Goal: Navigation & Orientation: Find specific page/section

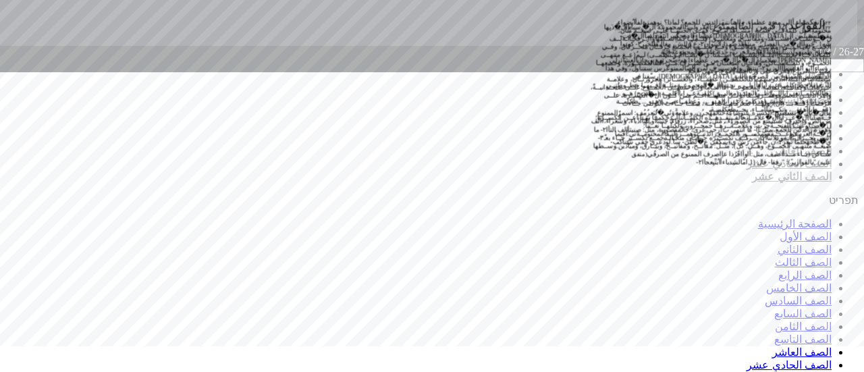
click at [858, 26] on span at bounding box center [861, 11] width 7 height 29
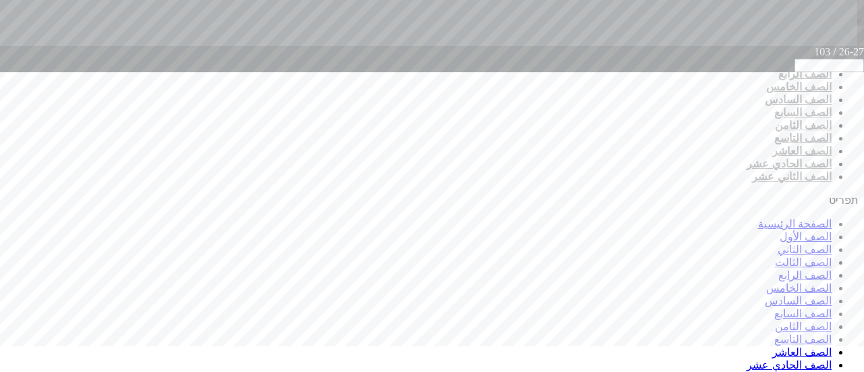
click at [858, 26] on span at bounding box center [861, 11] width 7 height 29
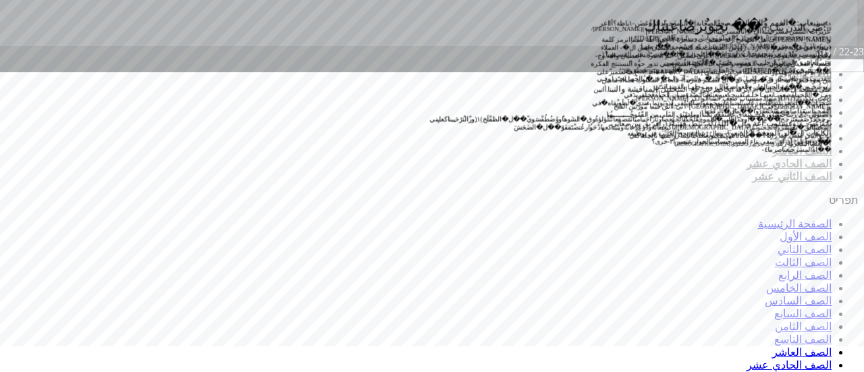
click at [858, 26] on span at bounding box center [861, 11] width 7 height 29
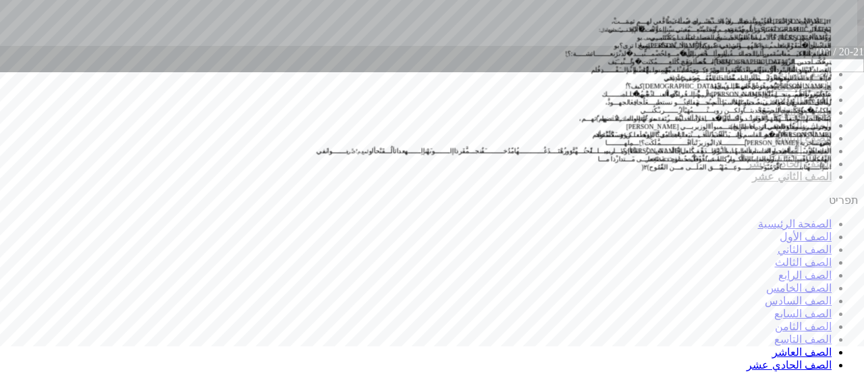
click at [858, 26] on span at bounding box center [861, 11] width 7 height 29
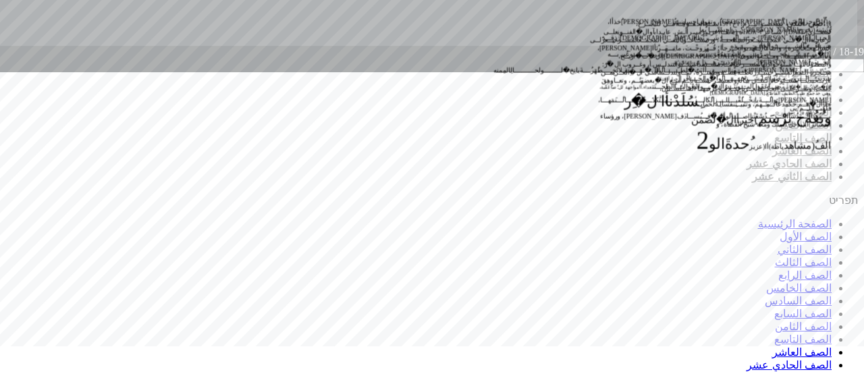
click at [858, 26] on span at bounding box center [861, 11] width 7 height 29
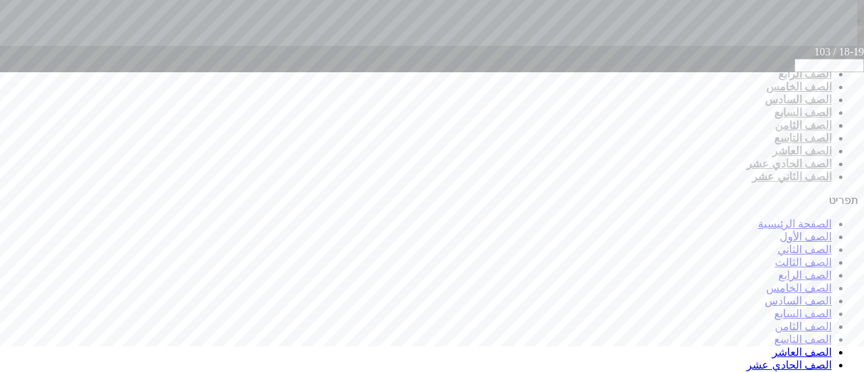
click at [858, 26] on span at bounding box center [861, 11] width 7 height 29
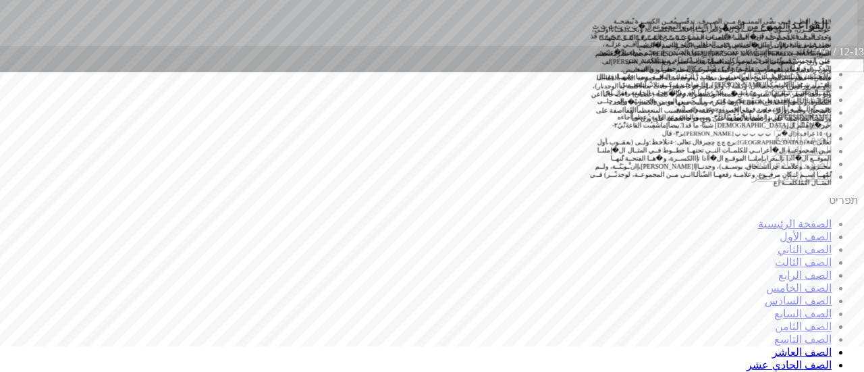
click at [858, 26] on span at bounding box center [861, 11] width 7 height 29
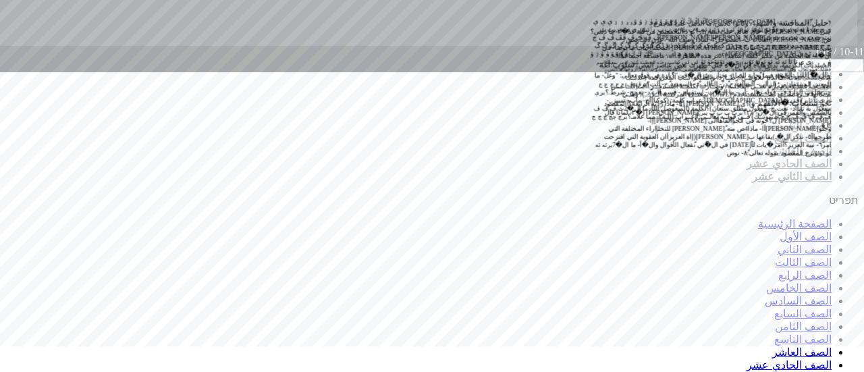
click at [858, 26] on span at bounding box center [861, 11] width 7 height 29
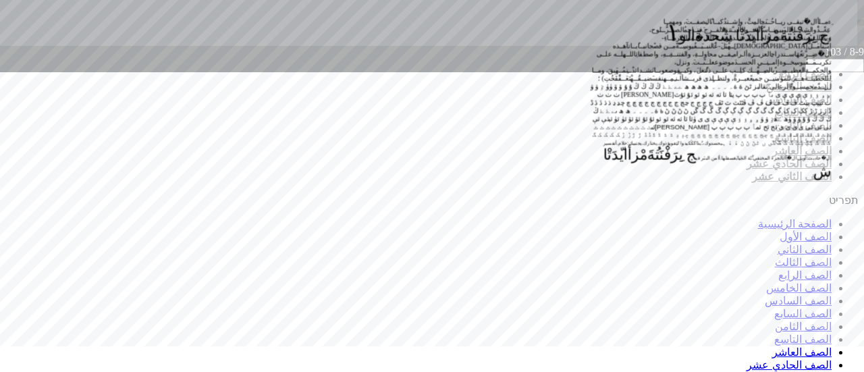
click at [858, 49] on span at bounding box center [861, 34] width 7 height 29
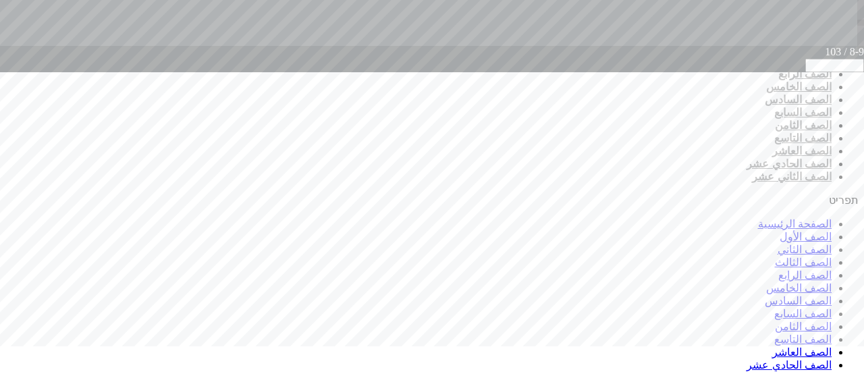
click at [858, 49] on span at bounding box center [861, 34] width 7 height 29
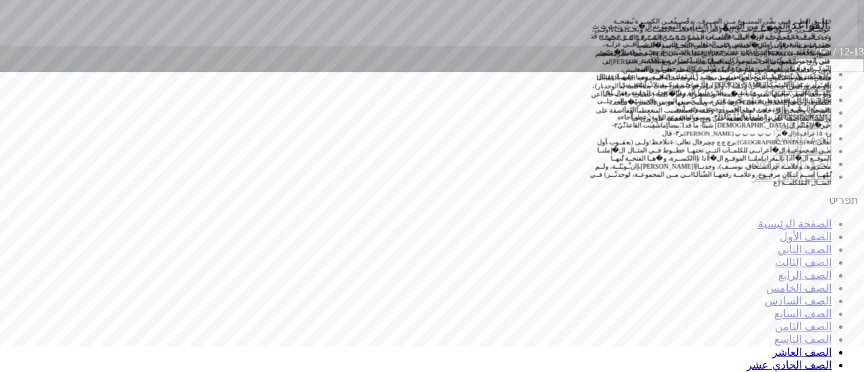
click at [858, 49] on span at bounding box center [861, 34] width 7 height 29
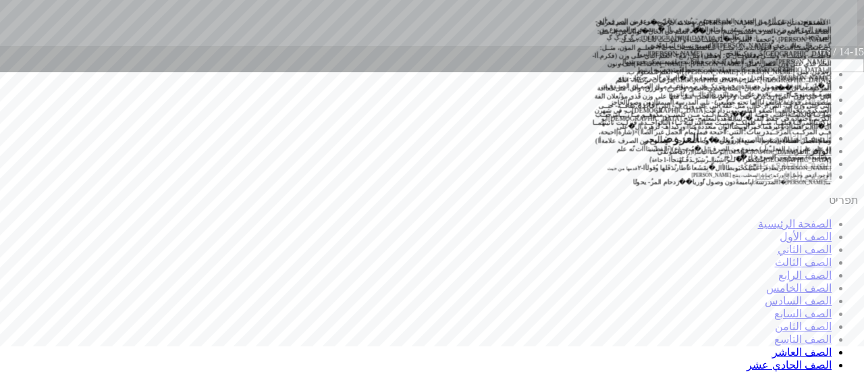
click at [858, 49] on span at bounding box center [861, 34] width 7 height 29
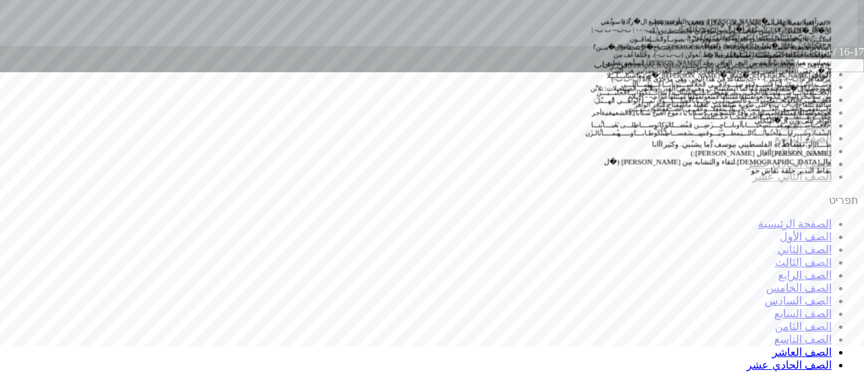
click at [858, 49] on span at bounding box center [861, 34] width 7 height 29
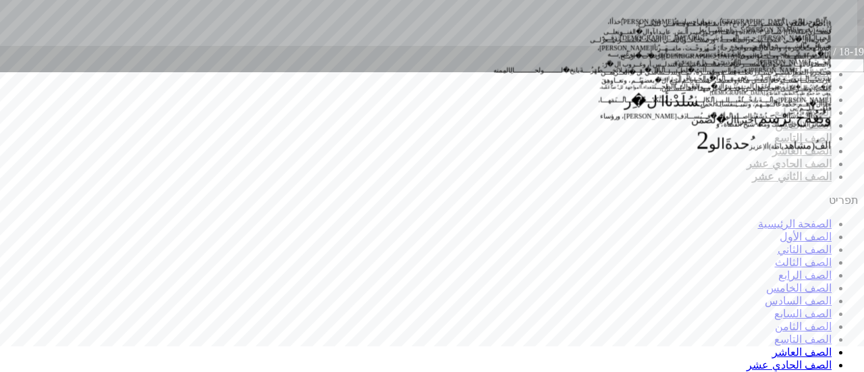
click at [858, 49] on span at bounding box center [861, 34] width 7 height 29
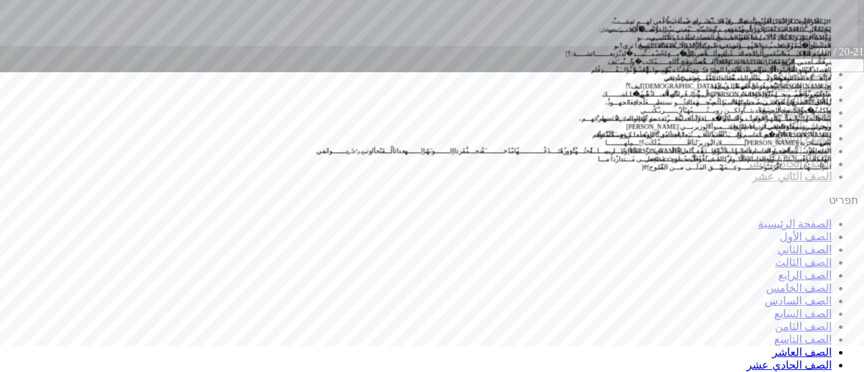
click at [858, 49] on span at bounding box center [861, 34] width 7 height 29
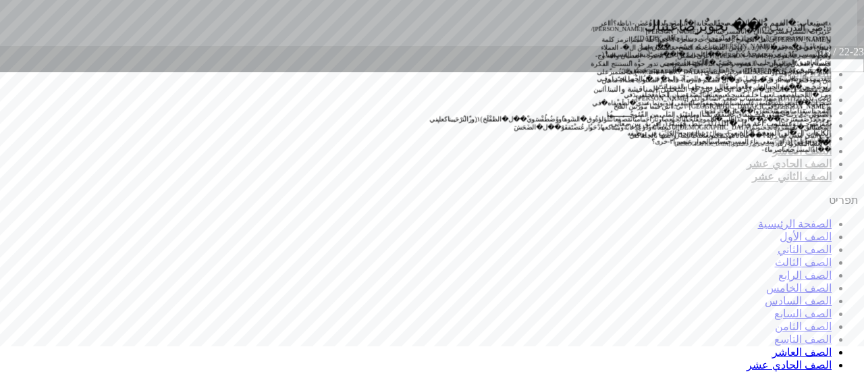
click at [858, 26] on span at bounding box center [861, 11] width 7 height 29
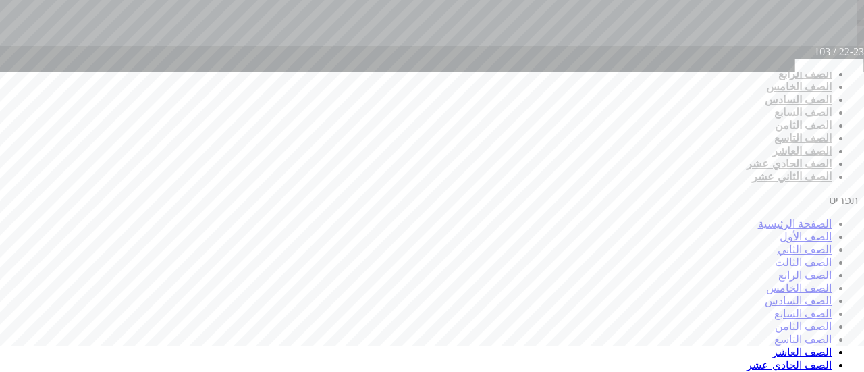
click at [858, 26] on span at bounding box center [861, 11] width 7 height 29
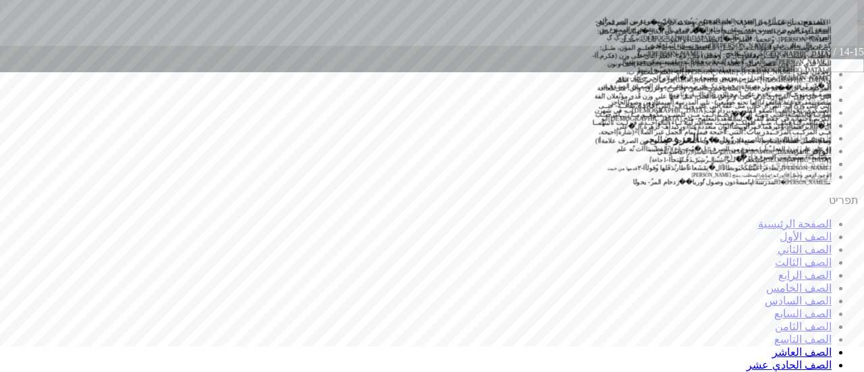
click at [858, 26] on span at bounding box center [861, 11] width 7 height 29
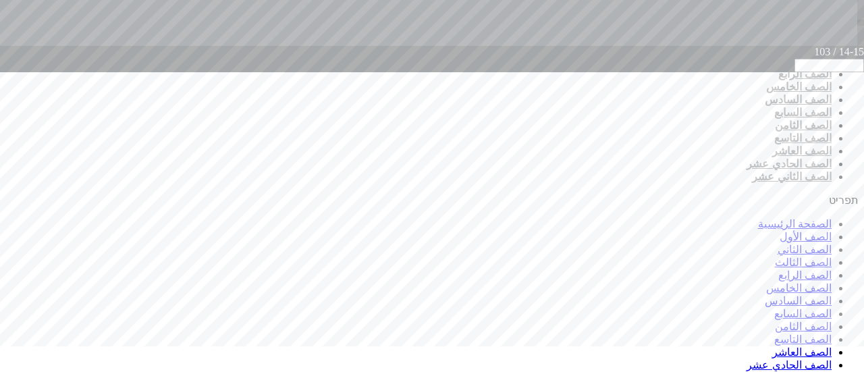
click at [858, 26] on span at bounding box center [861, 11] width 7 height 29
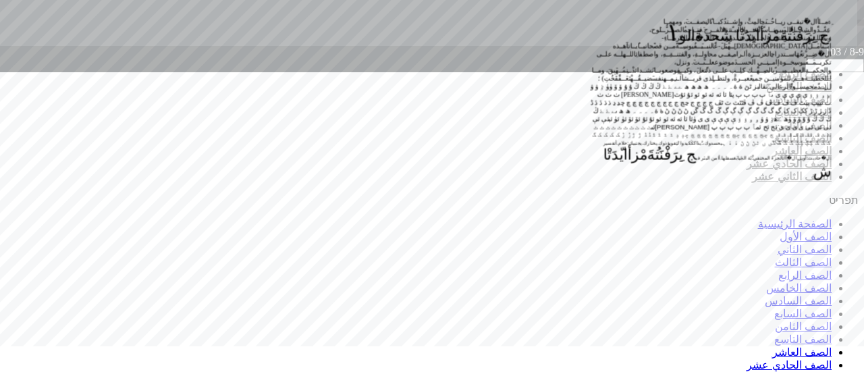
click at [858, 26] on span at bounding box center [861, 11] width 7 height 29
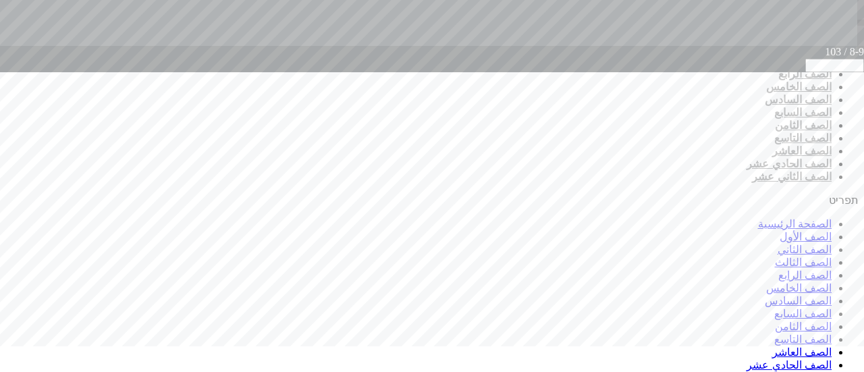
click at [858, 26] on span at bounding box center [861, 11] width 7 height 29
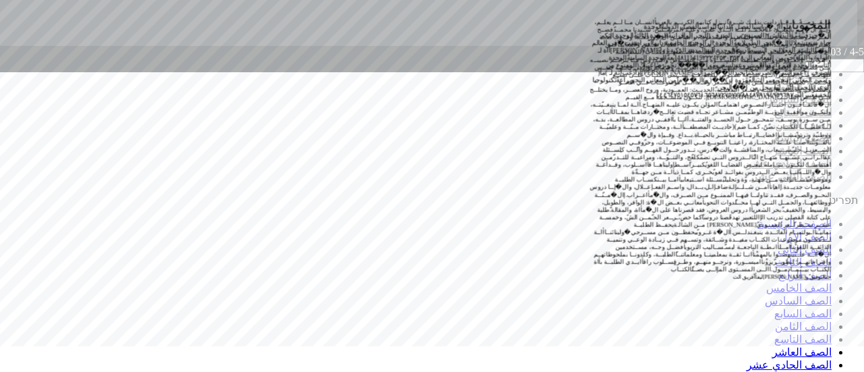
click at [864, 46] on span at bounding box center [864, 46] width 0 height 0
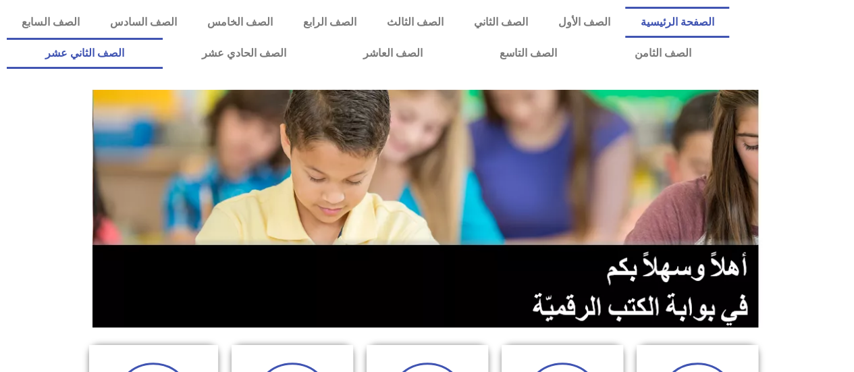
click at [115, 51] on link "الصف الثاني عشر" at bounding box center [85, 53] width 156 height 31
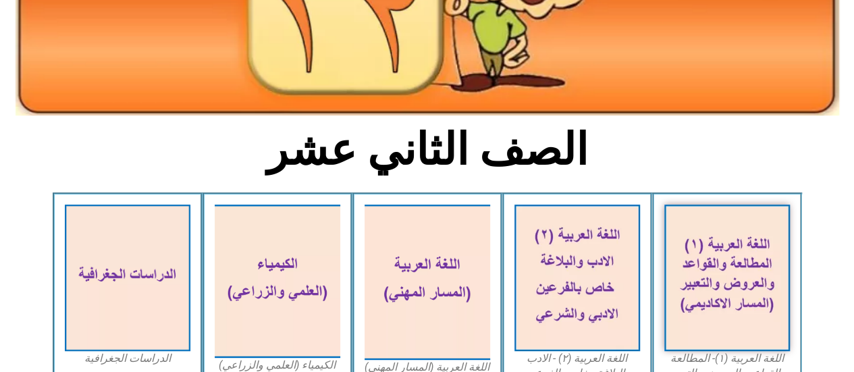
scroll to position [270, 0]
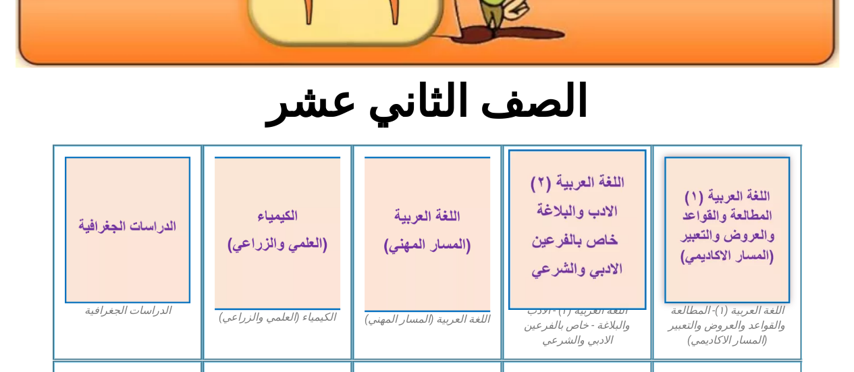
click at [573, 254] on img at bounding box center [577, 229] width 138 height 161
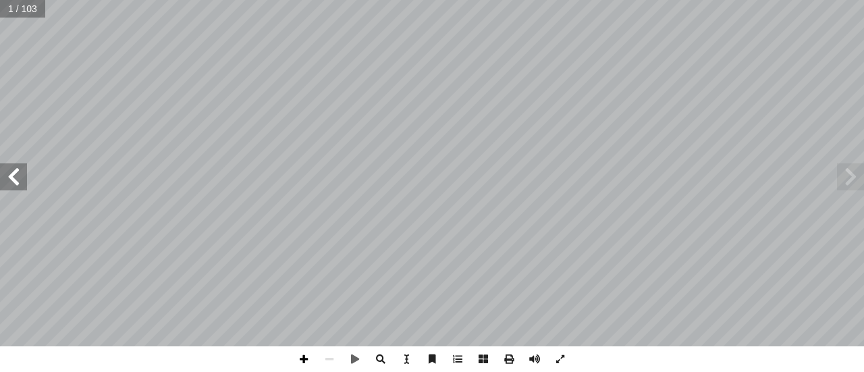
click at [304, 361] on span at bounding box center [304, 359] width 26 height 26
click at [16, 181] on span at bounding box center [13, 176] width 27 height 27
